Goal: Navigation & Orientation: Find specific page/section

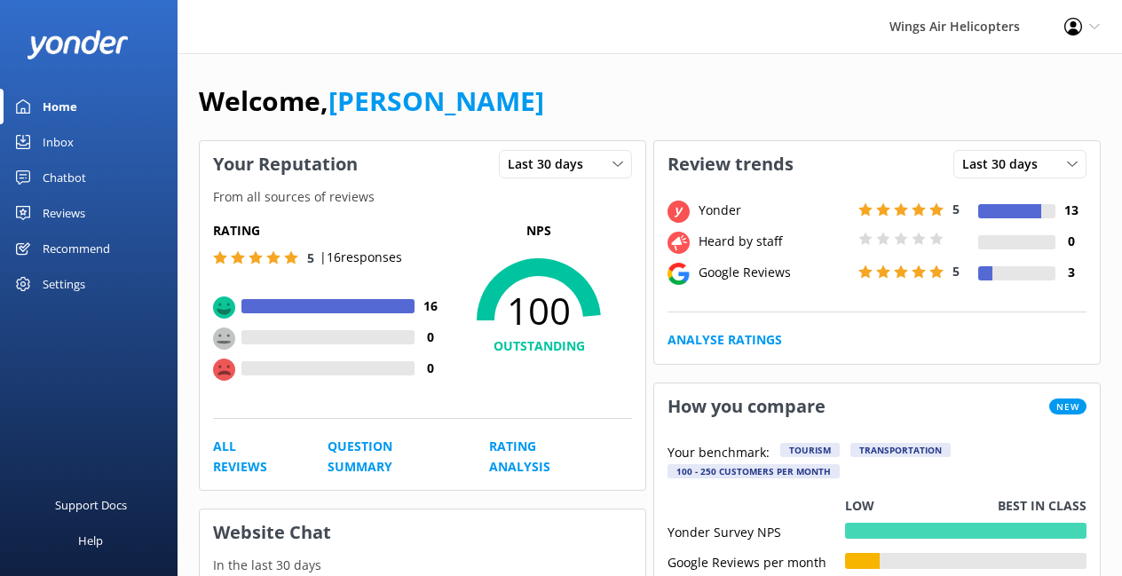
click at [80, 209] on div "Reviews" at bounding box center [64, 213] width 43 height 36
